Goal: Information Seeking & Learning: Learn about a topic

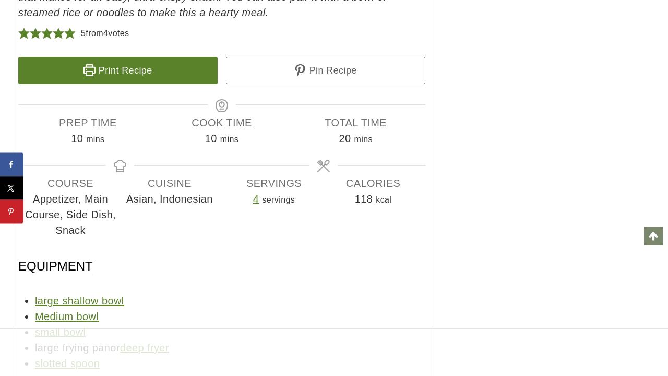
scroll to position [5841, 0]
